Goal: Navigation & Orientation: Find specific page/section

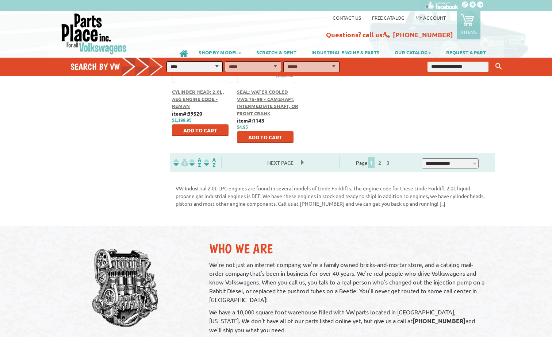
scroll to position [438, 0]
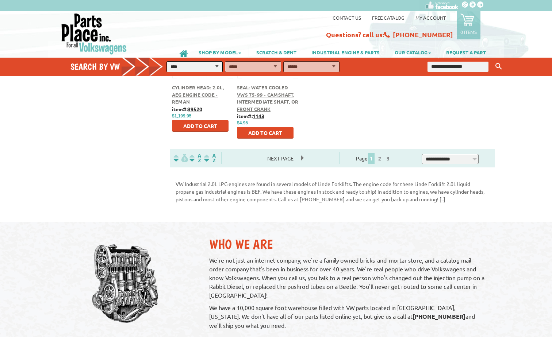
click at [298, 158] on span "Next Page" at bounding box center [280, 158] width 41 height 11
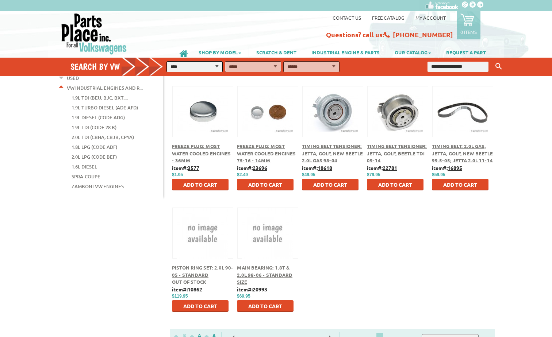
scroll to position [329, 0]
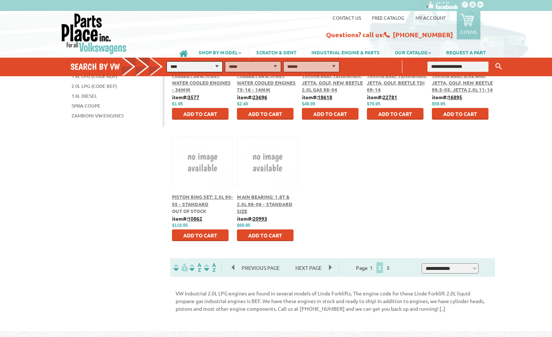
click at [329, 267] on span "Next Page" at bounding box center [308, 268] width 41 height 11
